Goal: Use online tool/utility: Utilize a website feature to perform a specific function

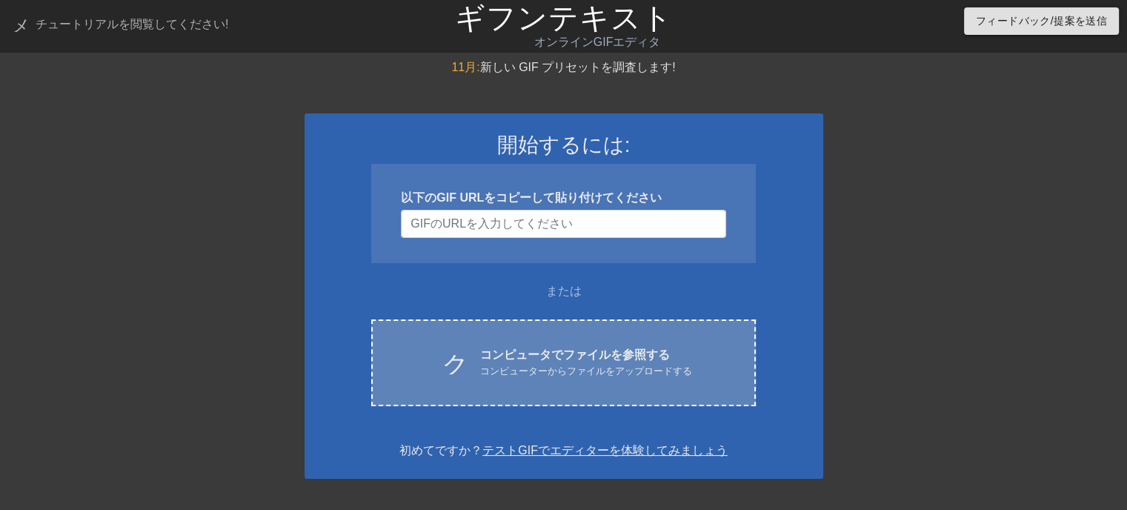
click at [569, 365] on font "コンピューターからファイルをアップロードする" at bounding box center [586, 370] width 212 height 11
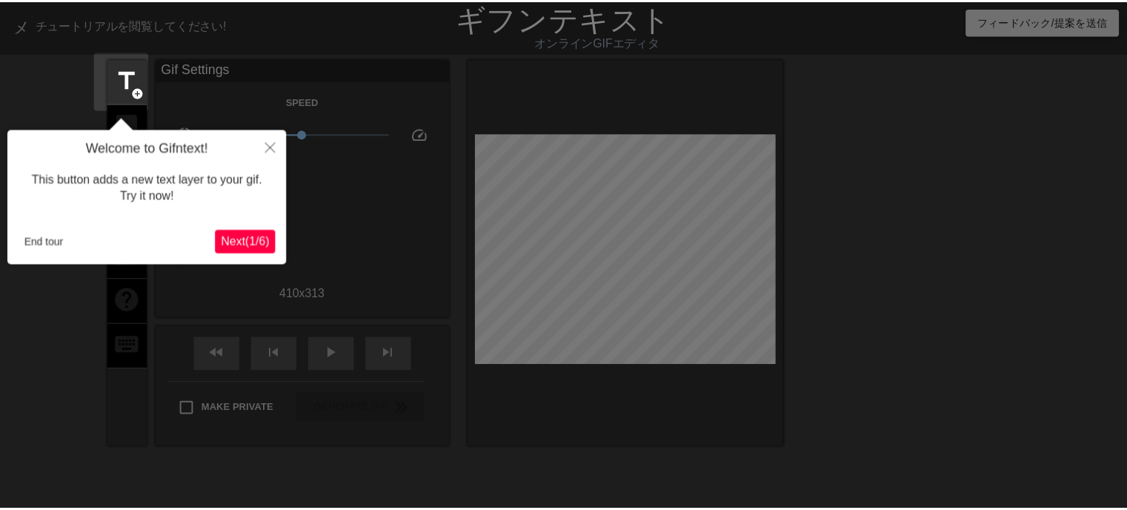
scroll to position [36, 0]
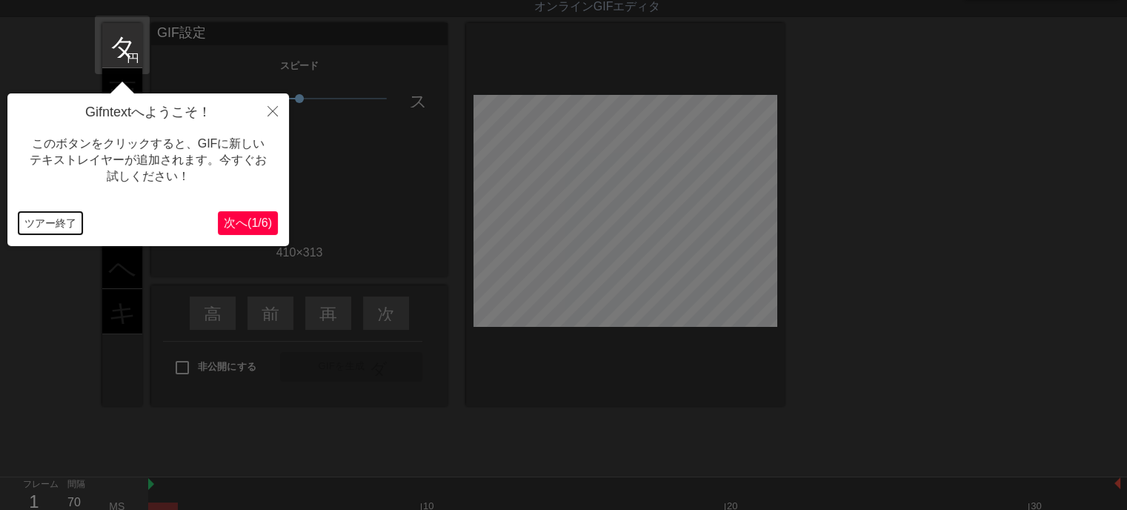
click at [33, 220] on font "ツアー終了" at bounding box center [50, 223] width 52 height 12
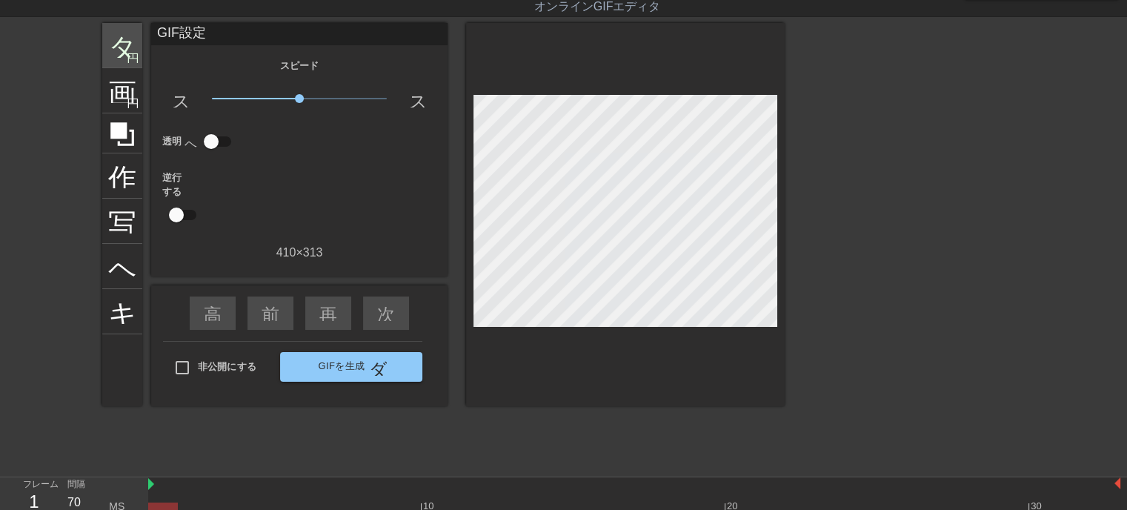
click at [102, 30] on div "タイトル 円を追加 画像 円を追加 作物 写真サイズを大きく選択 ヘルプ キーボード GIF設定 スピード スローモーションビデオ 1.00倍 スピード 透明…" at bounding box center [563, 245] width 1127 height 445
click at [126, 44] on font "タイトル" at bounding box center [166, 44] width 116 height 28
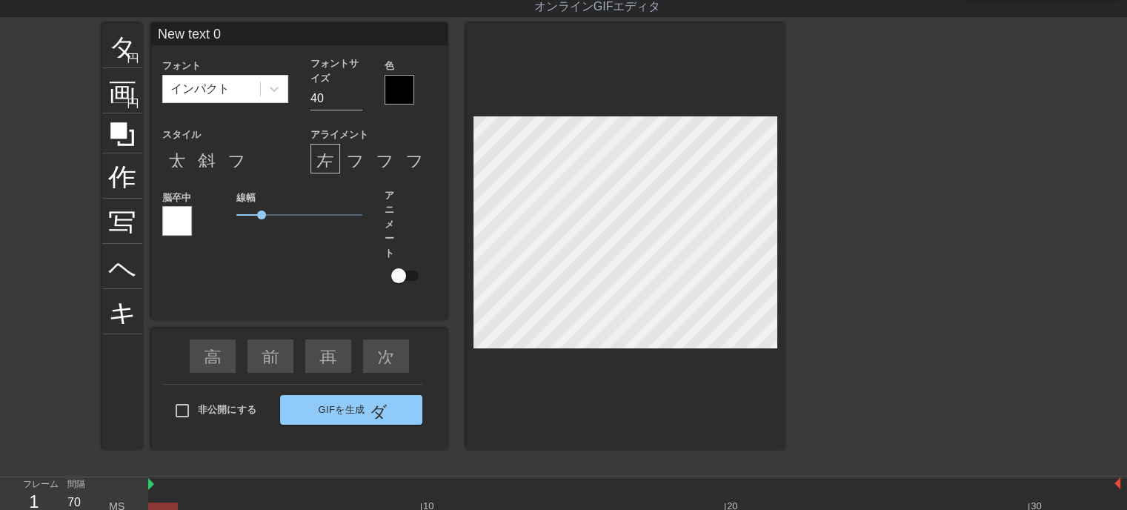
drag, startPoint x: 255, startPoint y: 32, endPoint x: 56, endPoint y: 32, distance: 198.6
click at [56, 32] on div "タイトル 円を追加 画像 円を追加 作物 写真サイズを大きく選択 ヘルプ キーボード New text 0 フォント インパクト フォントサイズ 40 色 ス…" at bounding box center [563, 245] width 1127 height 445
type input "い"
type input "いらっしゃいませじじくさい電気屋のブログへ"
click at [354, 100] on input "29" at bounding box center [337, 99] width 52 height 24
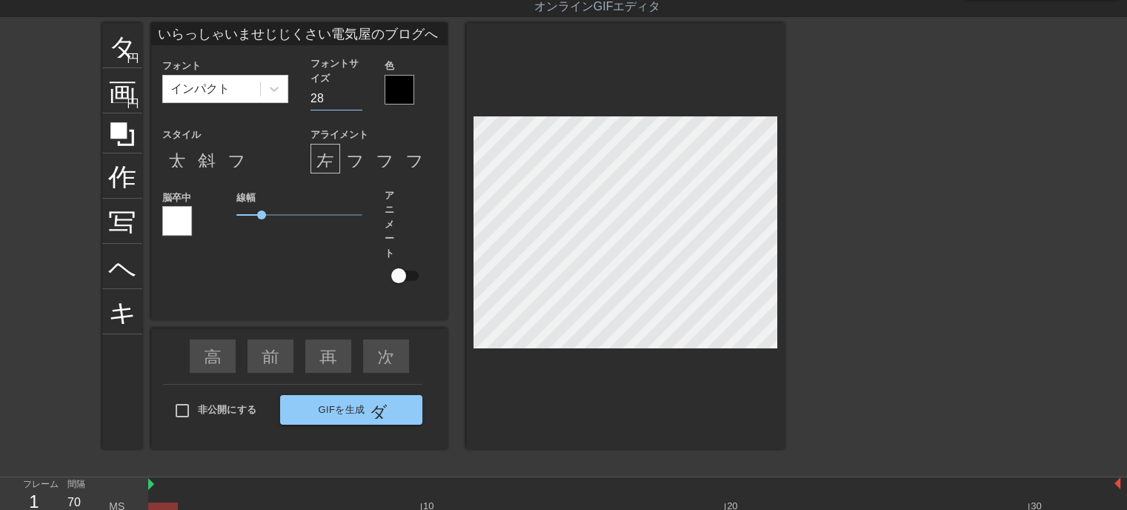
click at [355, 99] on input "28" at bounding box center [337, 99] width 52 height 24
click at [356, 98] on input "27" at bounding box center [337, 99] width 52 height 24
click at [356, 98] on input "26" at bounding box center [337, 99] width 52 height 24
click at [356, 98] on input "25" at bounding box center [337, 99] width 52 height 24
click at [356, 98] on input "24" at bounding box center [337, 99] width 52 height 24
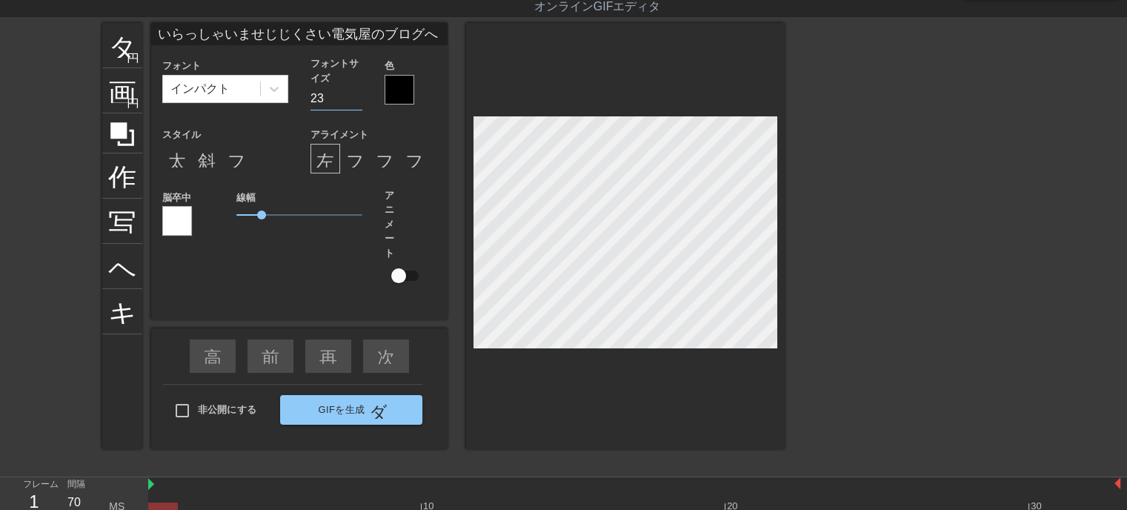
click at [356, 98] on input "23" at bounding box center [337, 99] width 52 height 24
click at [356, 97] on input "22" at bounding box center [337, 99] width 52 height 24
click at [357, 97] on input "23" at bounding box center [337, 99] width 52 height 24
click at [357, 96] on input "24" at bounding box center [337, 99] width 52 height 24
click at [357, 96] on input "25" at bounding box center [337, 99] width 52 height 24
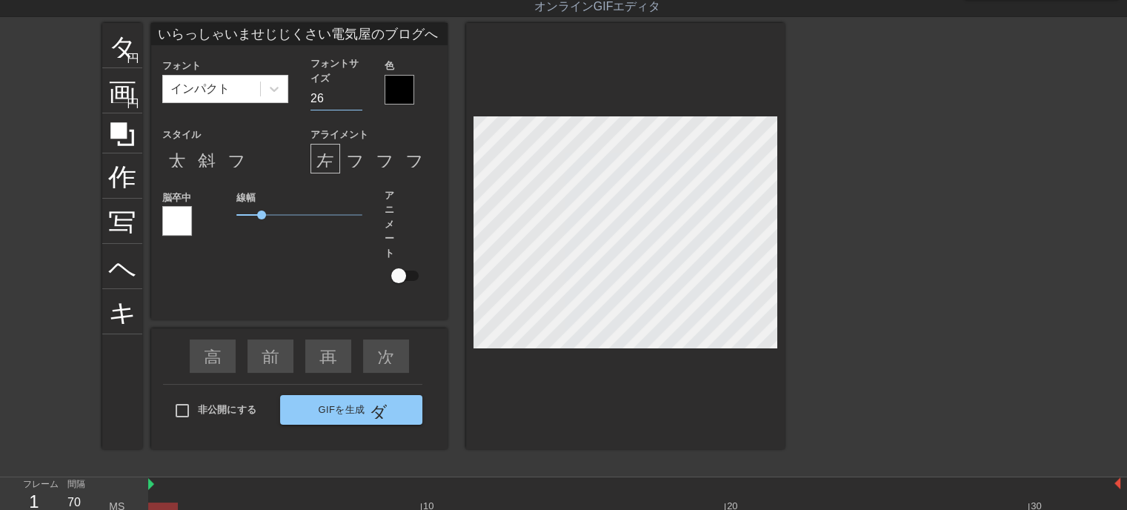
click at [357, 96] on input "26" at bounding box center [337, 99] width 52 height 24
click at [358, 96] on input "27" at bounding box center [337, 99] width 52 height 24
click at [358, 96] on input "28" at bounding box center [337, 99] width 52 height 24
click at [358, 95] on input "29" at bounding box center [337, 99] width 52 height 24
click at [358, 95] on input "30" at bounding box center [337, 99] width 52 height 24
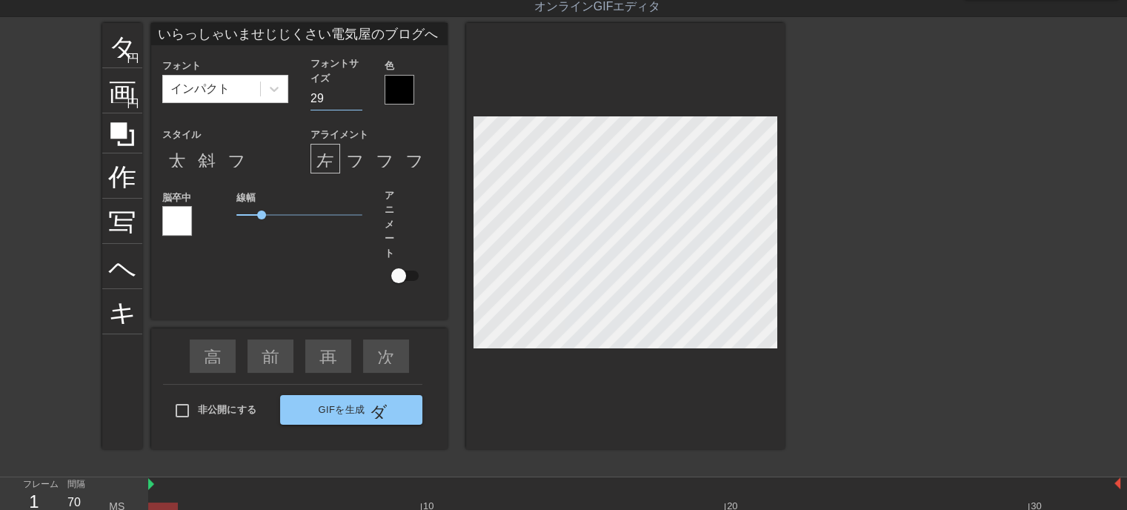
click at [357, 101] on input "29" at bounding box center [337, 99] width 52 height 24
click at [357, 101] on input "28" at bounding box center [337, 99] width 52 height 24
click at [357, 101] on input "27" at bounding box center [337, 99] width 52 height 24
click at [357, 101] on input "26" at bounding box center [337, 99] width 52 height 24
click at [357, 101] on input "25" at bounding box center [337, 99] width 52 height 24
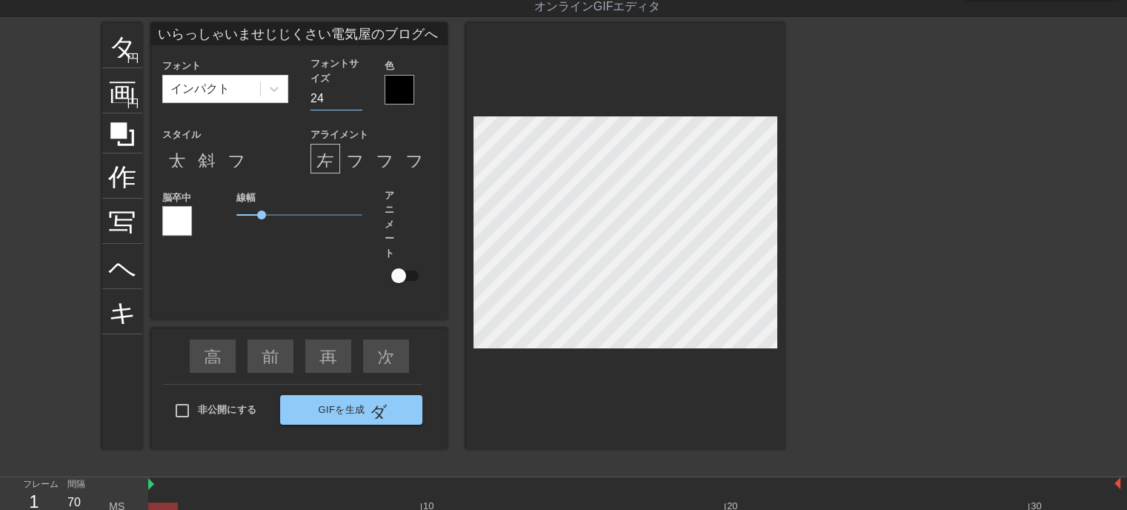
click at [357, 101] on input "24" at bounding box center [337, 99] width 52 height 24
click at [357, 101] on input "23" at bounding box center [337, 99] width 52 height 24
click at [357, 101] on input "22" at bounding box center [337, 99] width 52 height 24
click at [357, 101] on input "21" at bounding box center [337, 99] width 52 height 24
click at [357, 101] on input "20" at bounding box center [337, 99] width 52 height 24
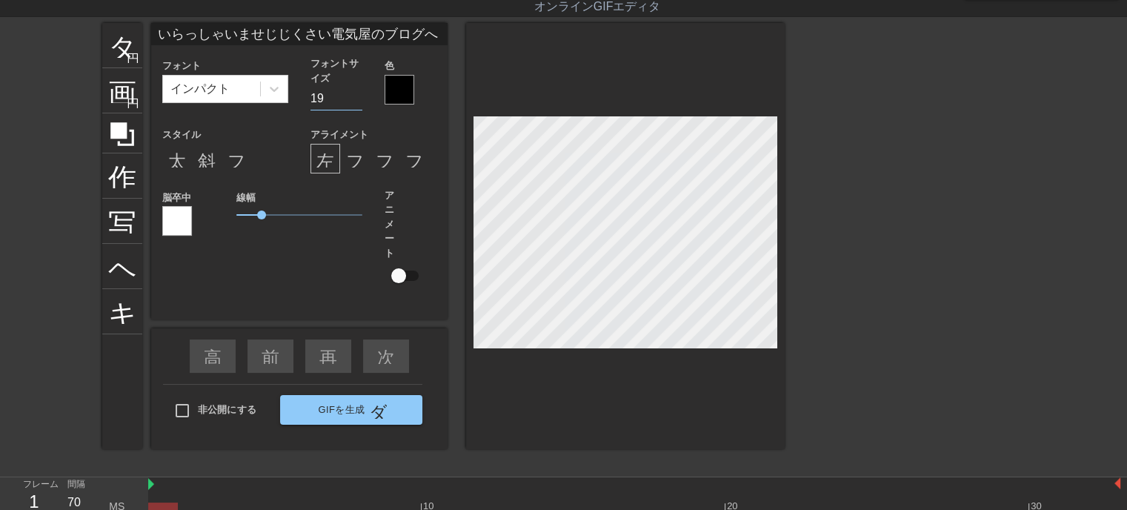
type input "19"
click at [357, 101] on input "19" at bounding box center [337, 99] width 52 height 24
click at [403, 88] on div at bounding box center [400, 90] width 30 height 30
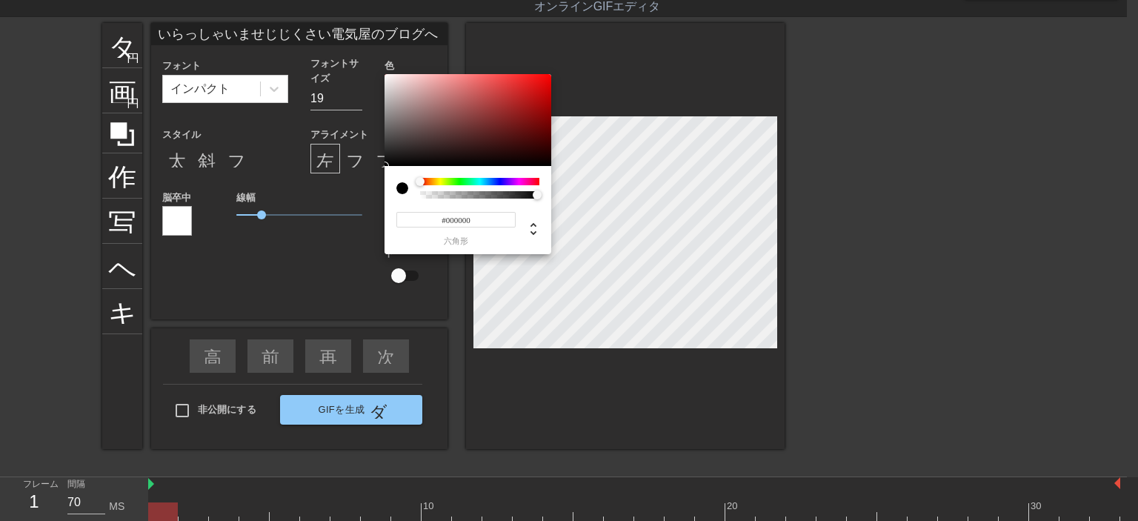
click at [500, 181] on div at bounding box center [479, 181] width 119 height 7
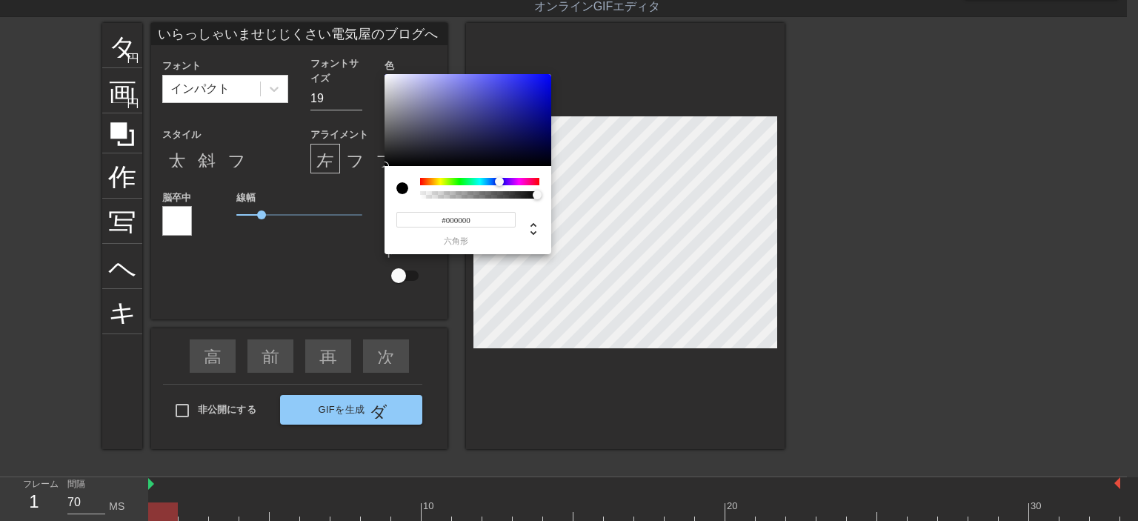
type input "#0C0FF0"
click at [543, 79] on div at bounding box center [468, 120] width 167 height 92
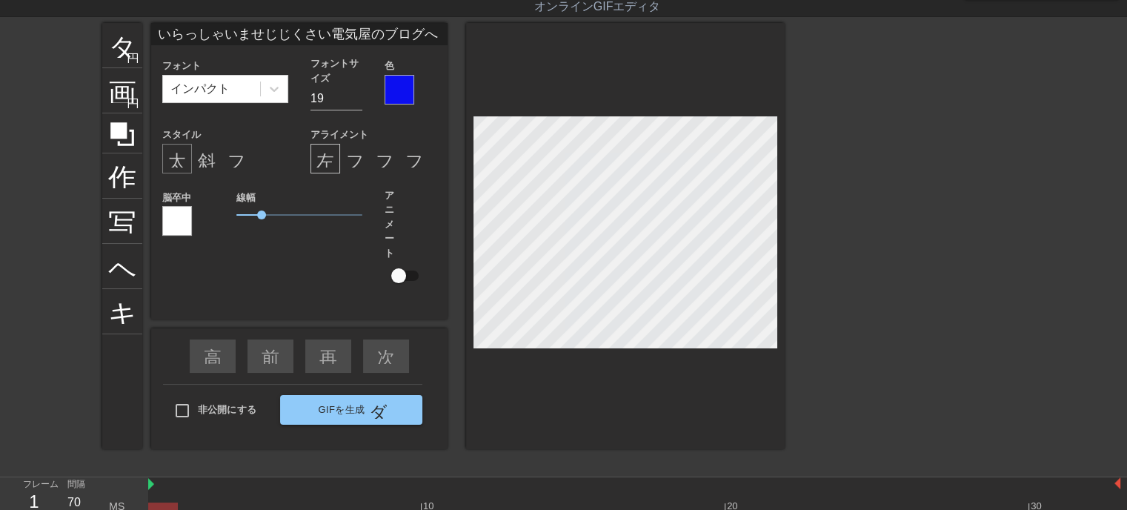
click at [178, 163] on font "太字形式" at bounding box center [203, 159] width 71 height 18
click at [205, 163] on font "斜体形式" at bounding box center [233, 159] width 71 height 18
drag, startPoint x: 265, startPoint y: 216, endPoint x: 251, endPoint y: 219, distance: 13.7
click at [251, 219] on span "0.6" at bounding box center [251, 214] width 9 height 9
click at [178, 224] on div at bounding box center [177, 221] width 30 height 30
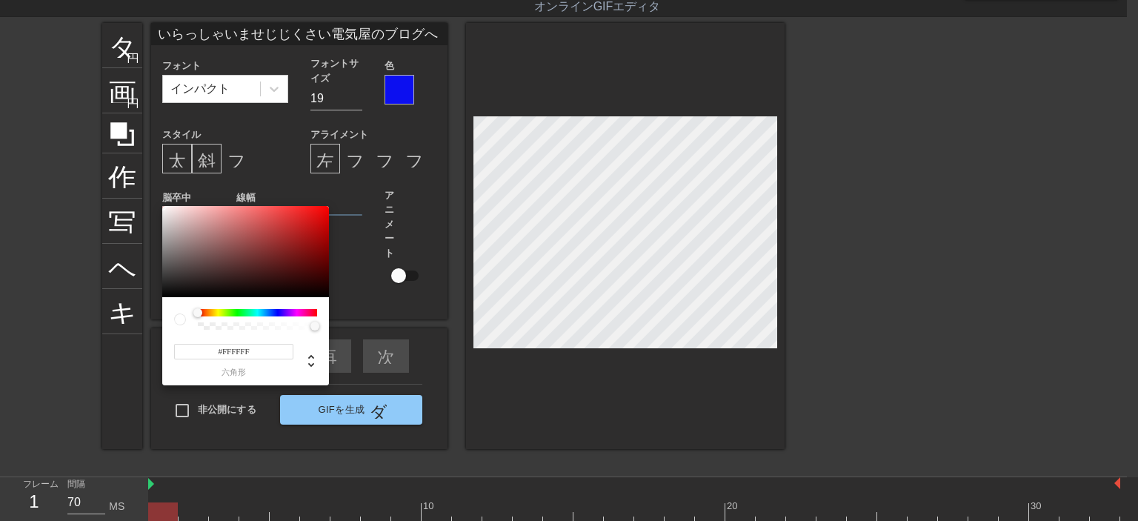
click at [276, 309] on div at bounding box center [257, 312] width 119 height 7
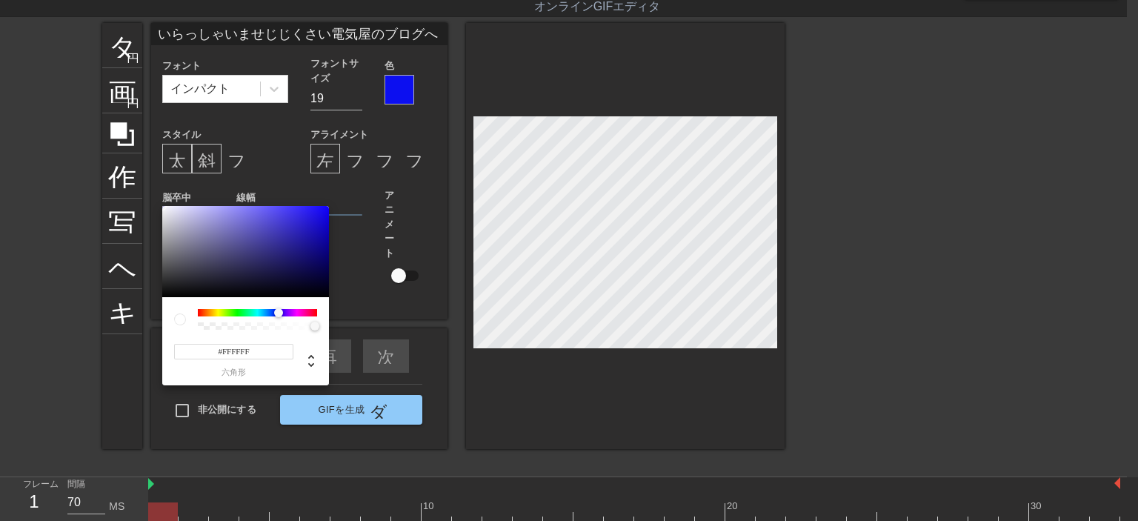
drag, startPoint x: 196, startPoint y: 310, endPoint x: 279, endPoint y: 311, distance: 83.0
click at [279, 311] on div at bounding box center [278, 312] width 9 height 9
type input "#1A0DEB"
click at [320, 213] on div at bounding box center [245, 252] width 167 height 92
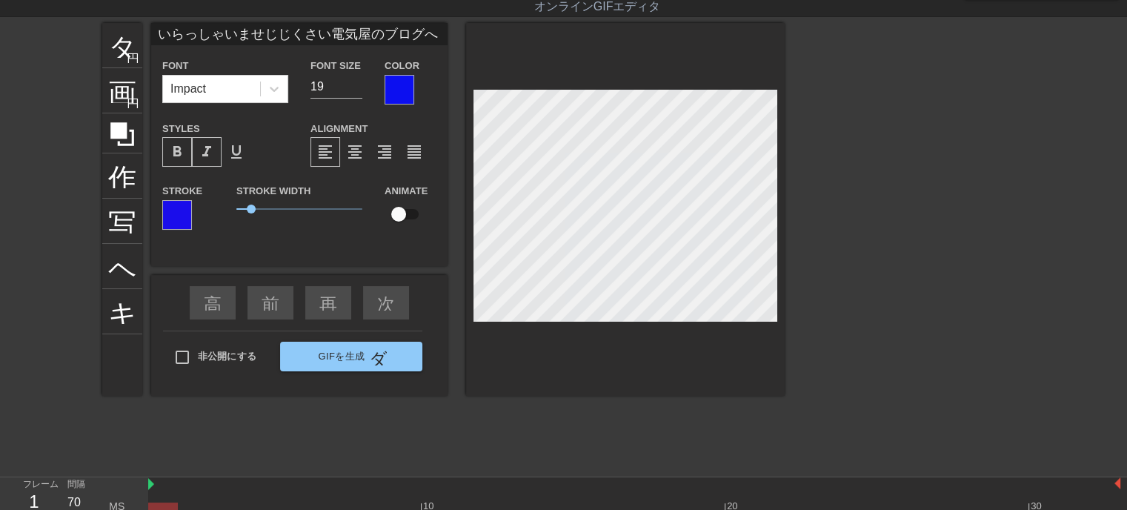
drag, startPoint x: 397, startPoint y: 87, endPoint x: 462, endPoint y: 221, distance: 149.5
click at [529, 322] on div at bounding box center [625, 209] width 319 height 373
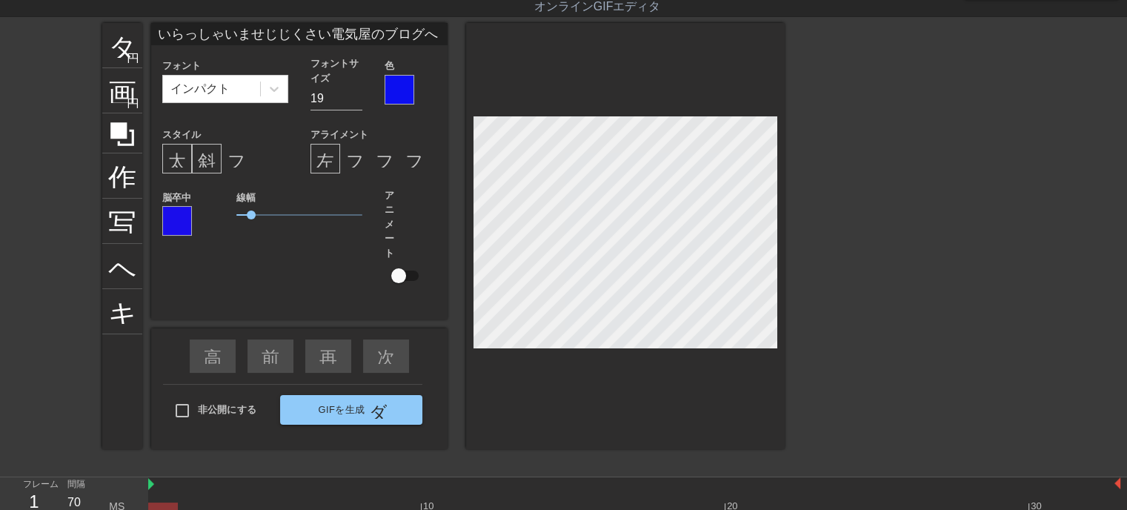
click at [401, 90] on div at bounding box center [400, 90] width 30 height 30
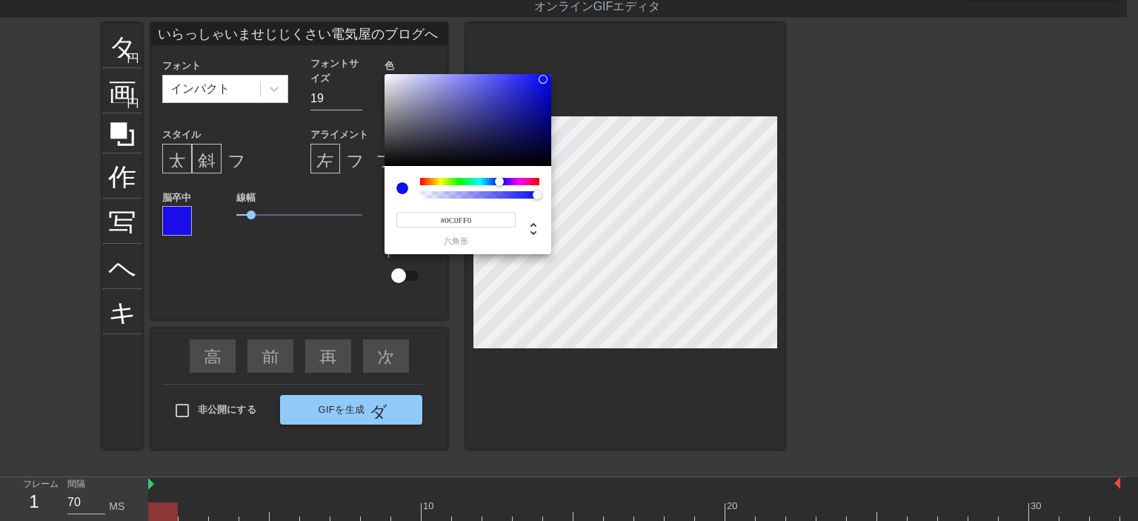
click at [480, 219] on input "#0C0FF0" at bounding box center [456, 220] width 119 height 16
type input "#ffff"
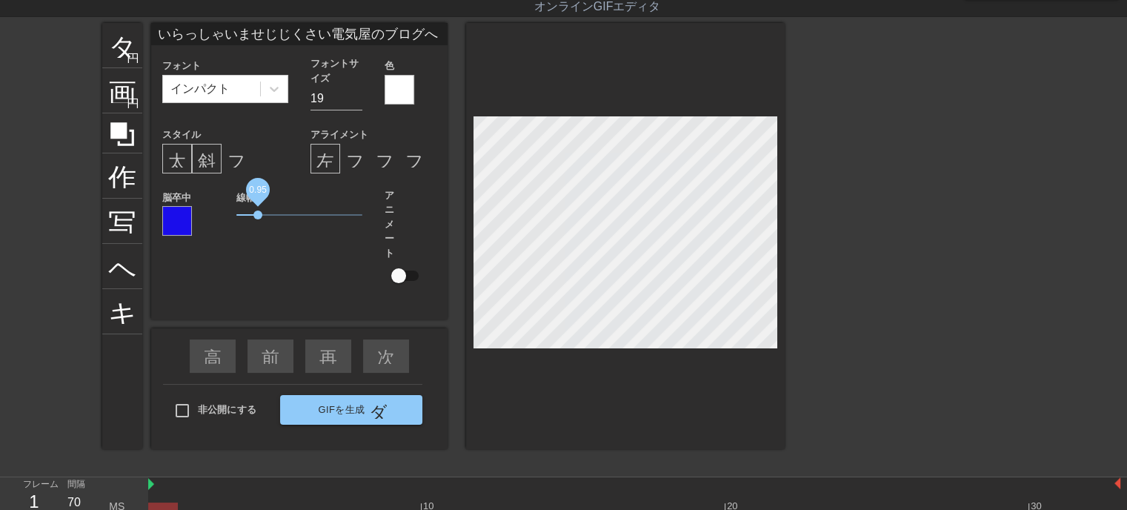
click at [257, 213] on span "0.95" at bounding box center [257, 214] width 9 height 9
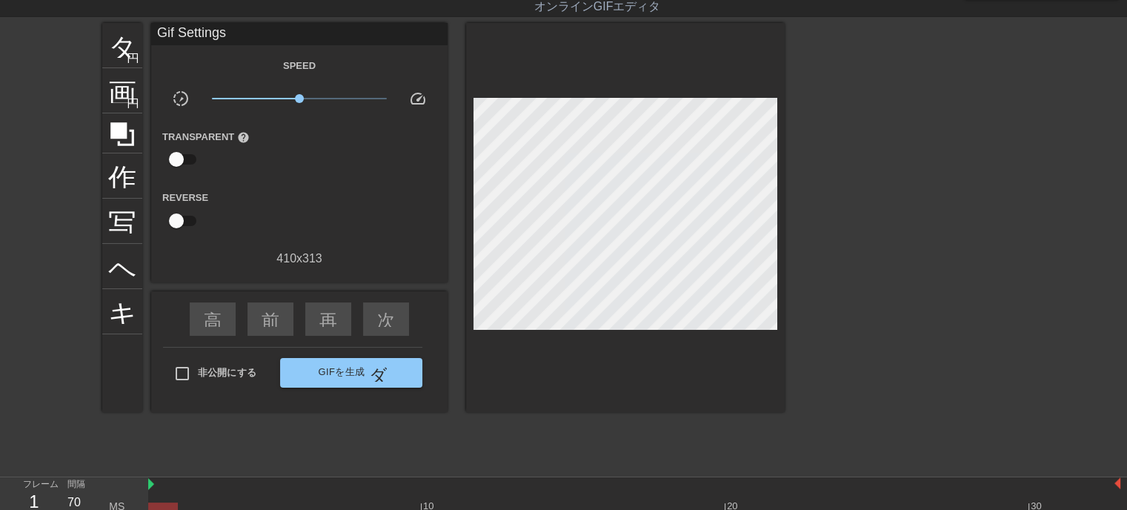
click at [553, 397] on div at bounding box center [625, 217] width 319 height 389
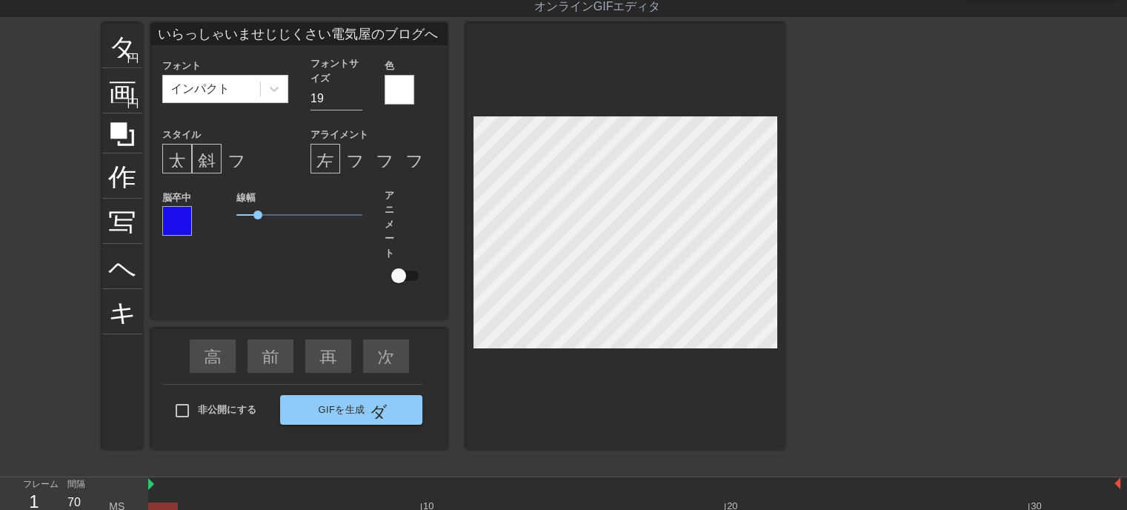
click at [622, 383] on div at bounding box center [625, 236] width 319 height 426
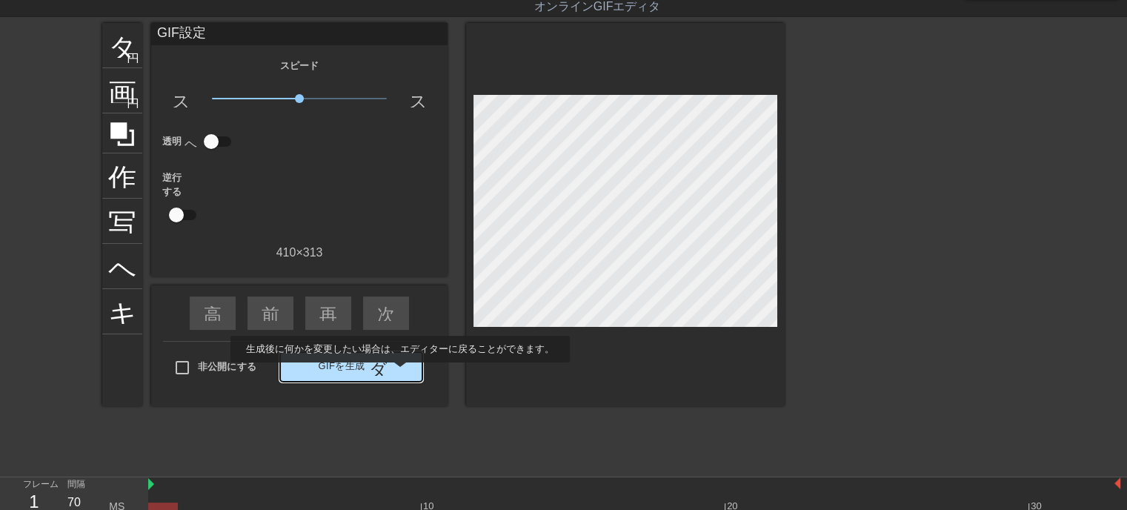
click at [399, 373] on button "GIFを生成 ダブルアロー" at bounding box center [351, 367] width 142 height 30
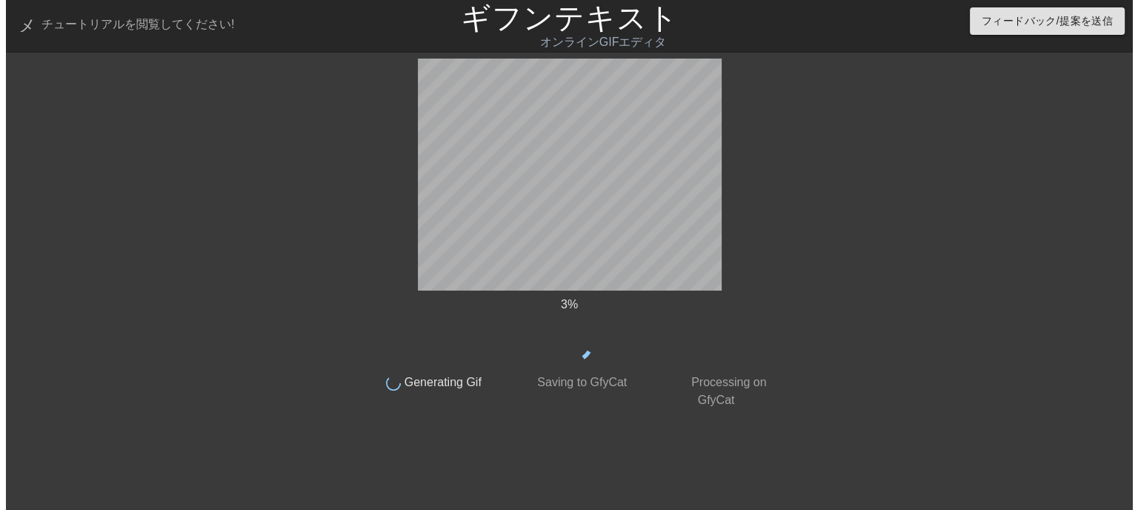
scroll to position [0, 0]
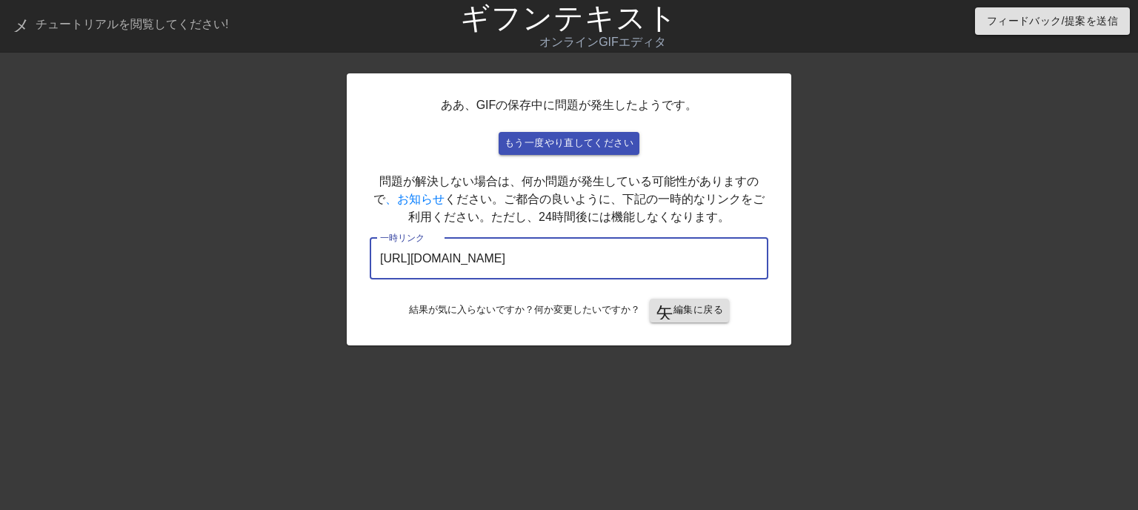
drag, startPoint x: 711, startPoint y: 255, endPoint x: 102, endPoint y: 271, distance: 608.7
click at [102, 271] on div "ああ、GIFの保存中に問題が発生したようです。 もう一度やり直してください 問題が解決しない場合は、何か問題が発生している可能性がありますので 、お知らせ く…" at bounding box center [569, 281] width 1138 height 445
